Goal: Task Accomplishment & Management: Use online tool/utility

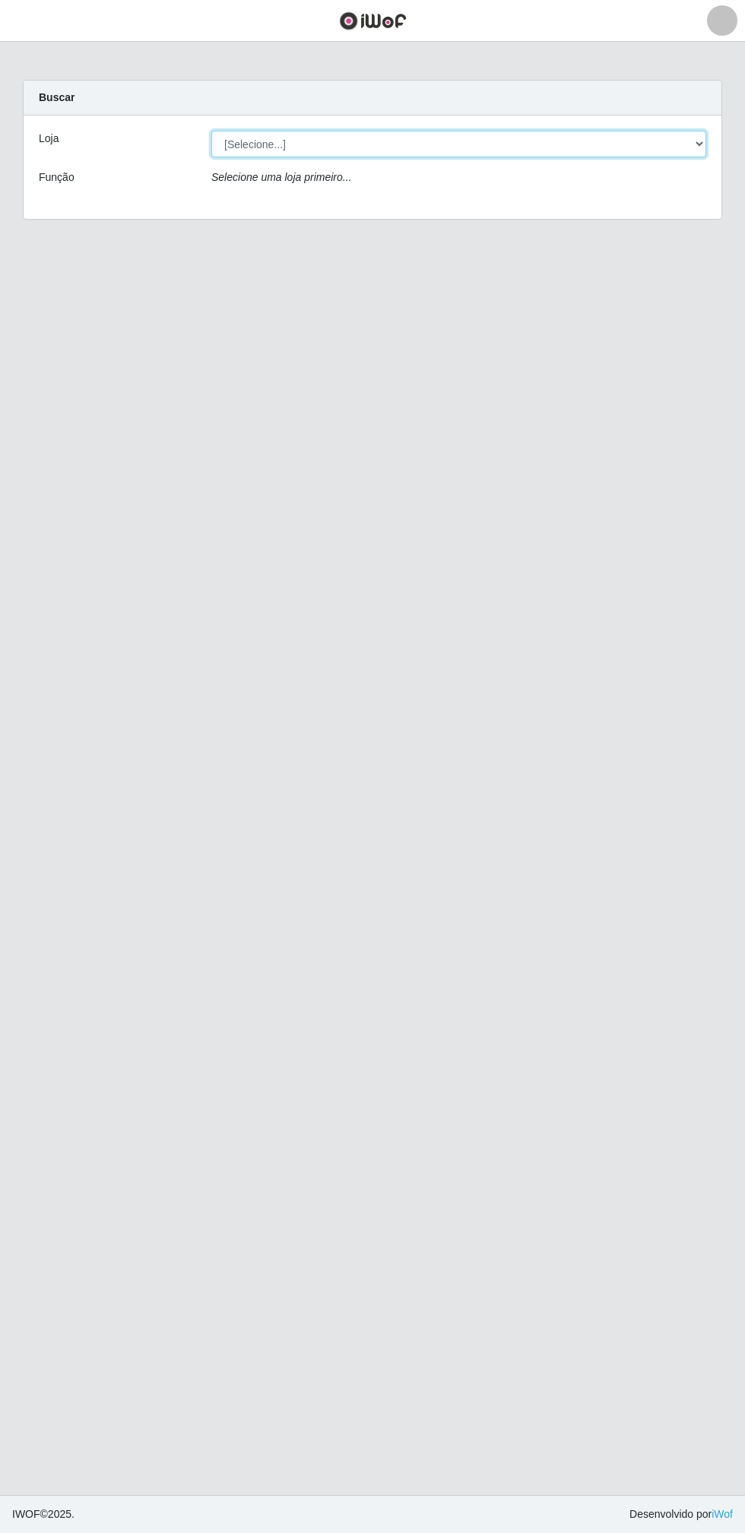
click at [293, 140] on select "[Selecione...] Atacado Vem - Loja 30 Laranjeiras Velha" at bounding box center [458, 144] width 495 height 27
select select "495"
click at [211, 131] on select "[Selecione...] Atacado Vem - Loja 30 Laranjeiras Velha" at bounding box center [458, 144] width 495 height 27
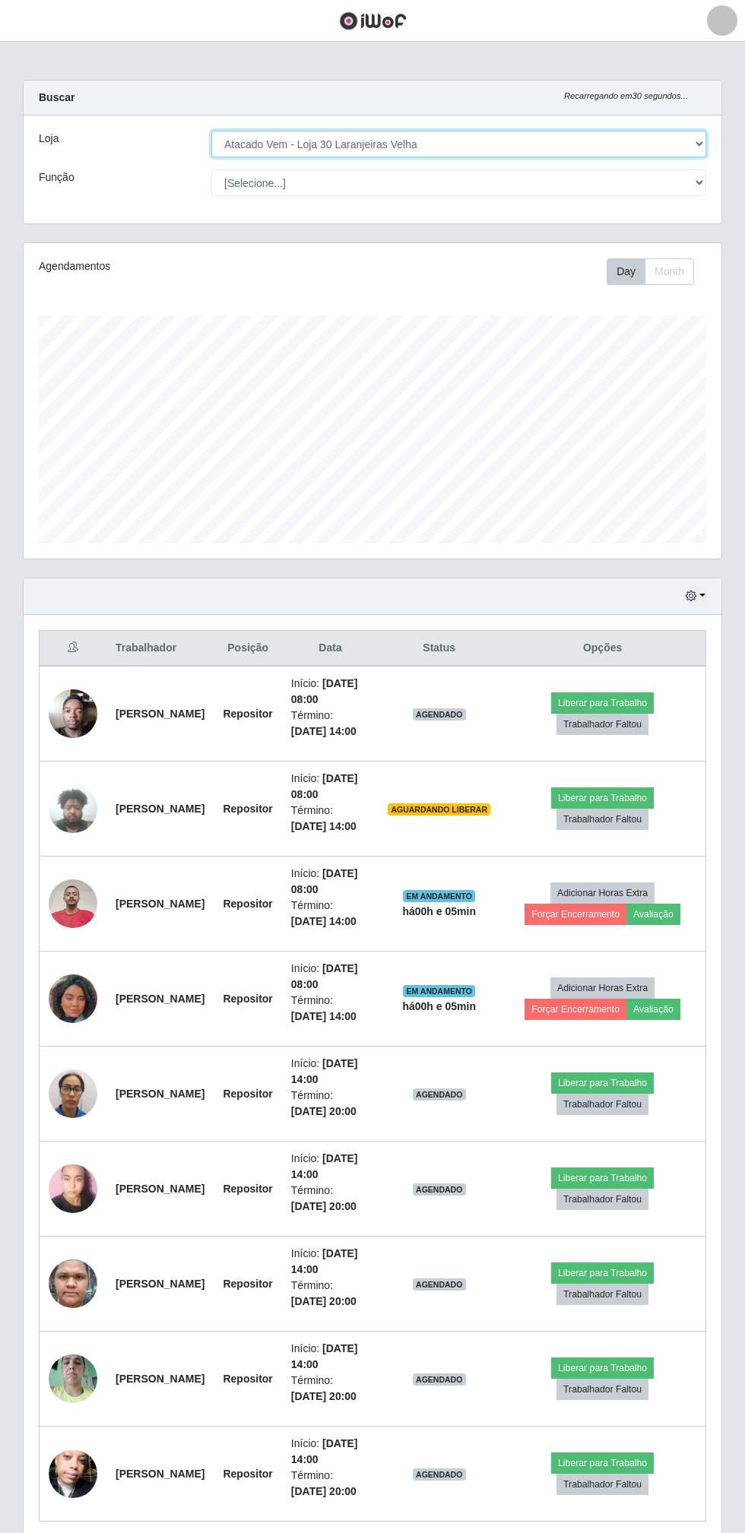
scroll to position [315, 698]
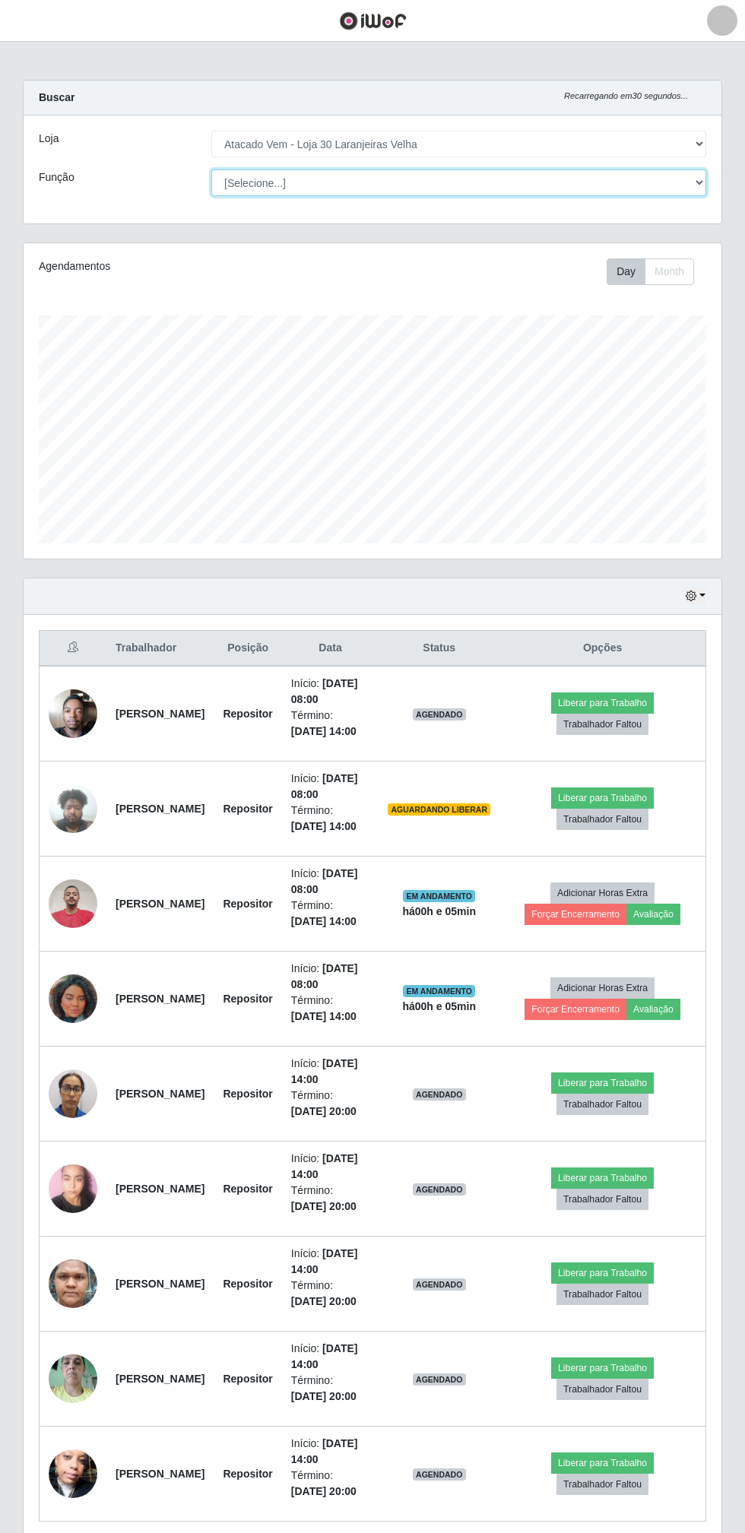
click at [246, 184] on select "[Selecione...] Repositor Repositor + Repositor ++" at bounding box center [458, 182] width 495 height 27
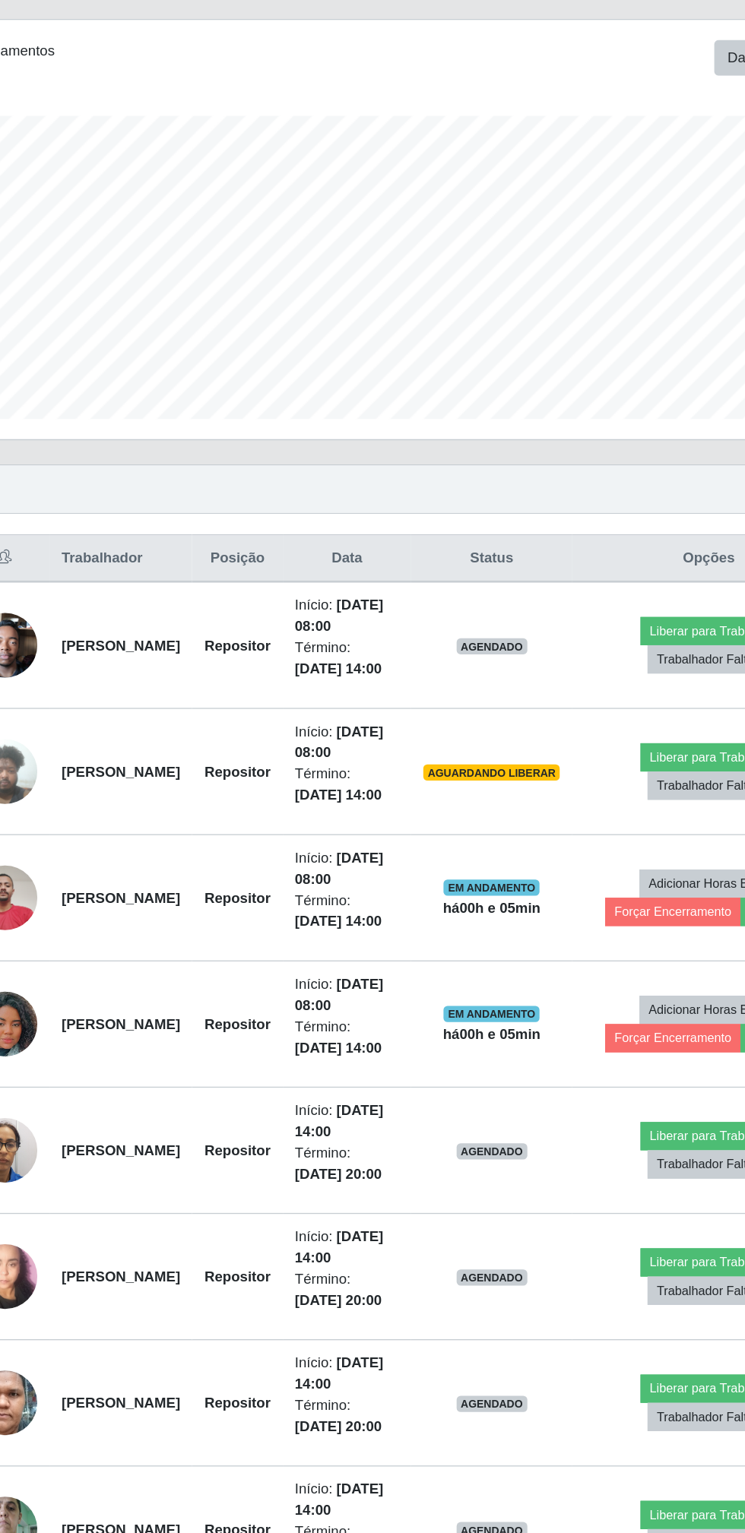
scroll to position [1, 0]
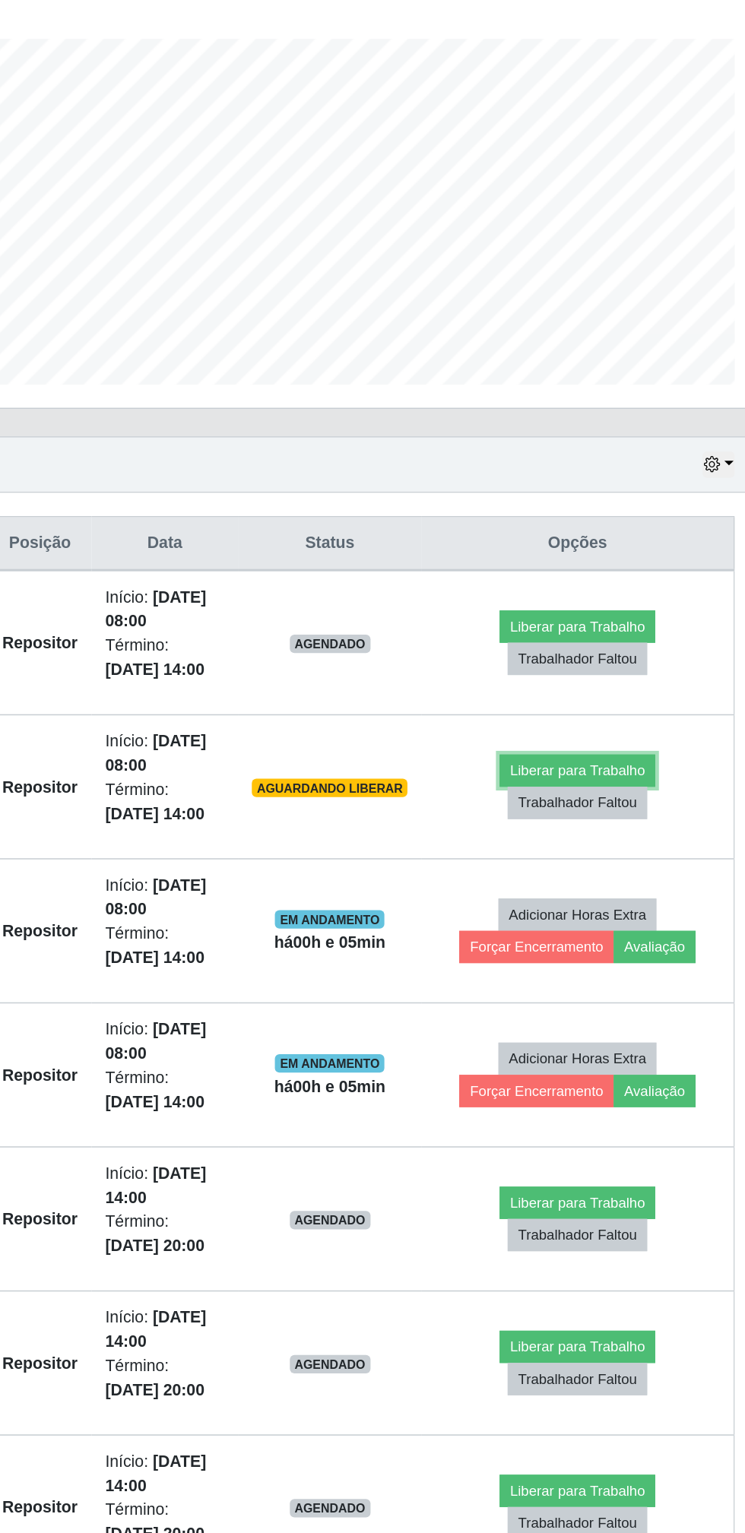
click at [630, 797] on button "Liberar para Trabalho" at bounding box center [602, 797] width 103 height 21
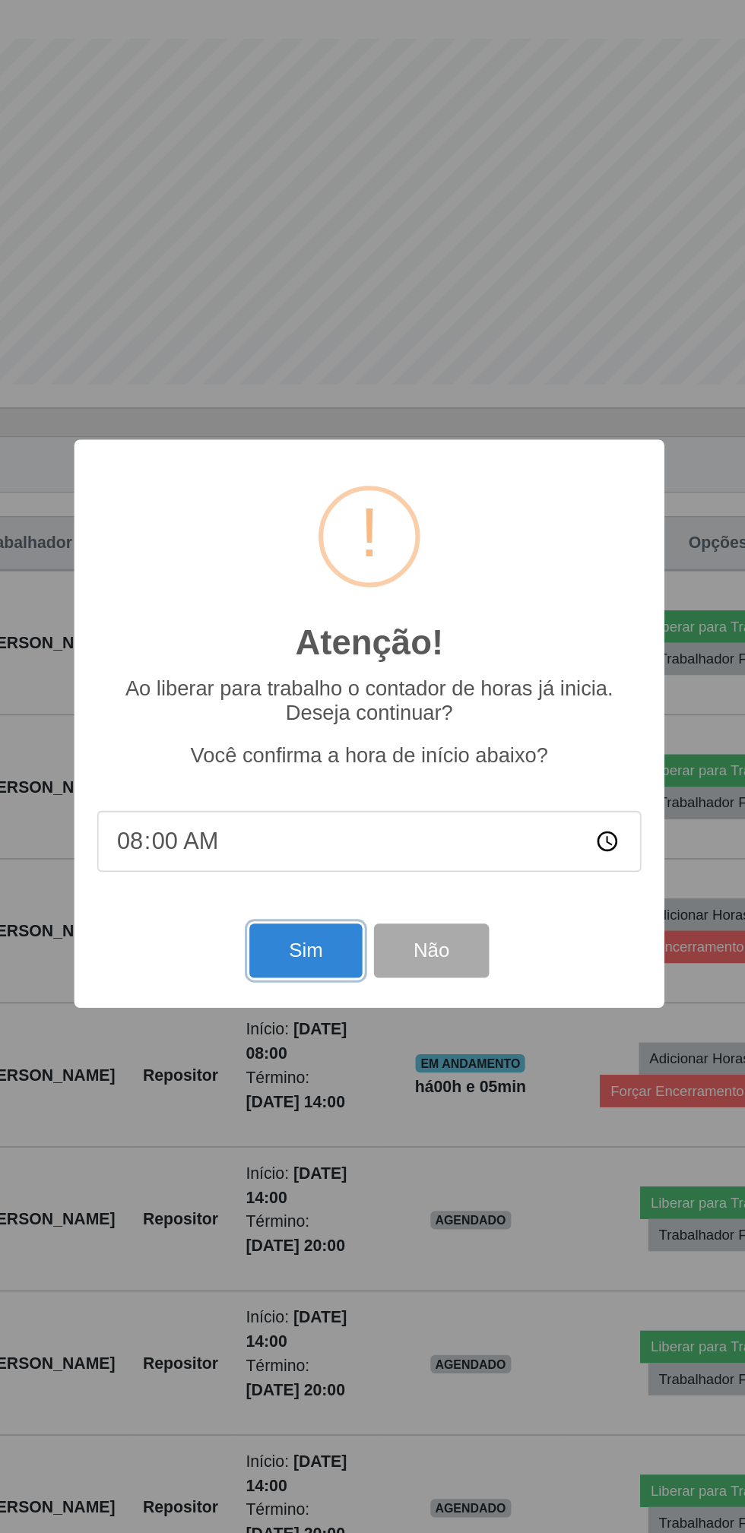
click at [320, 932] on button "Sim" at bounding box center [330, 916] width 74 height 36
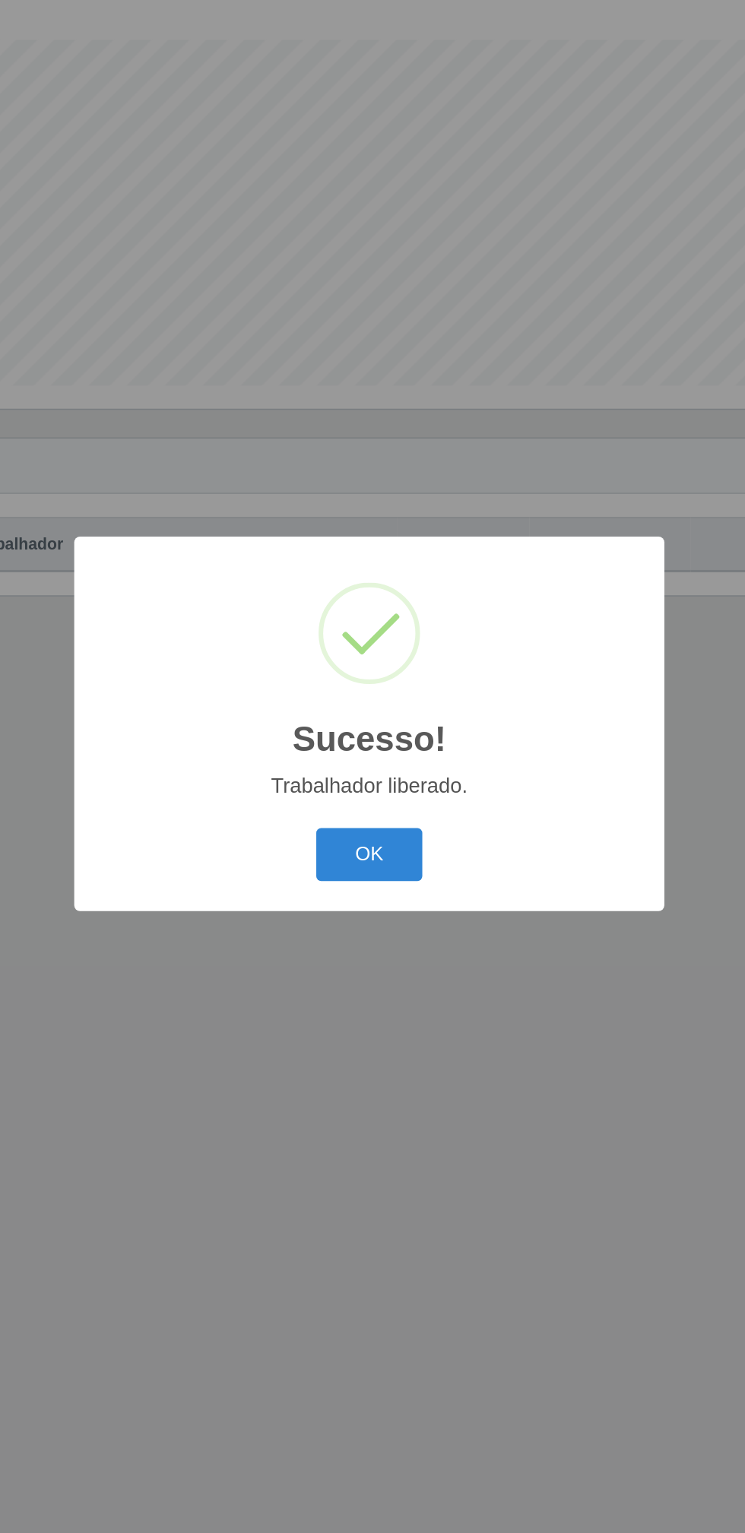
scroll to position [0, 0]
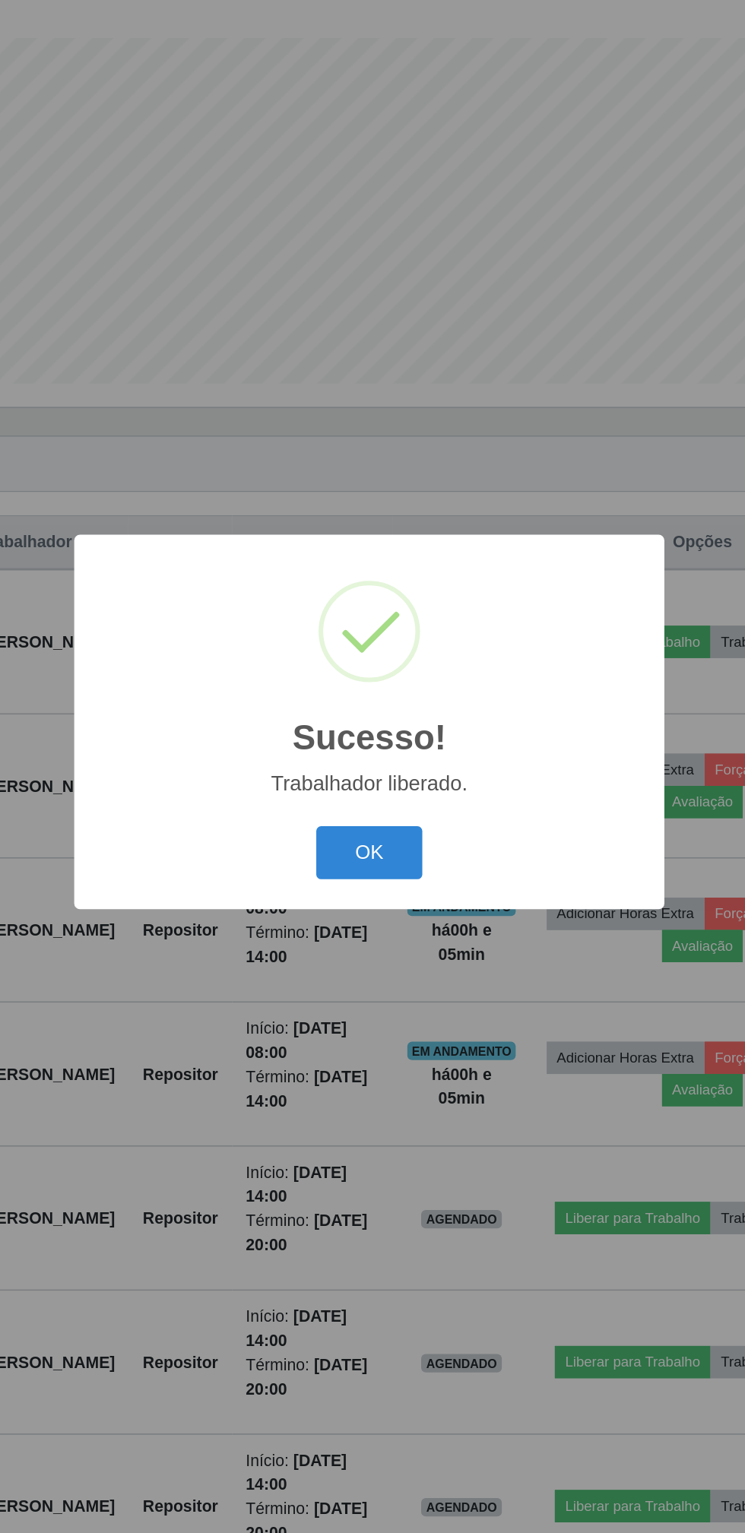
click at [395, 856] on button "OK" at bounding box center [372, 853] width 71 height 36
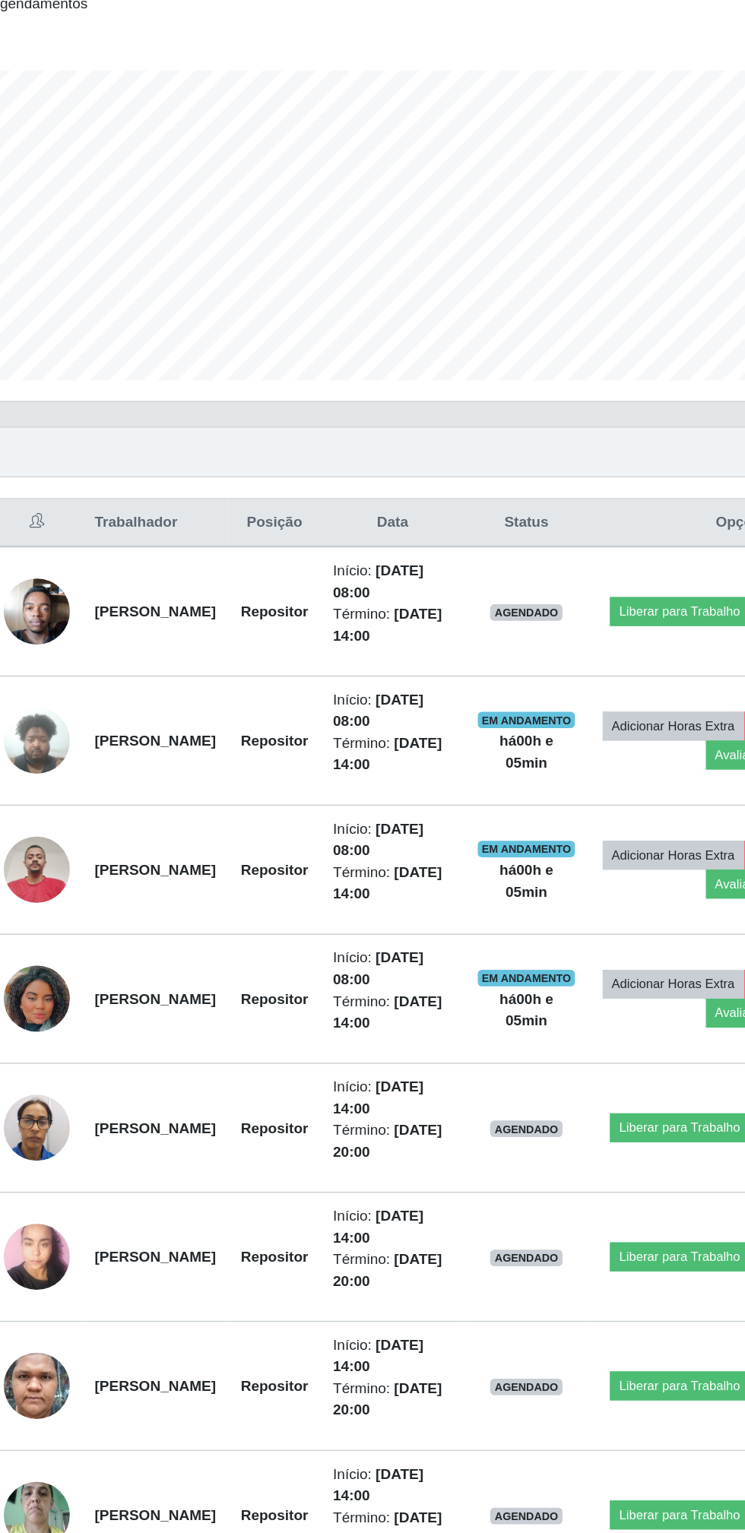
scroll to position [57, 0]
